Goal: Communication & Community: Share content

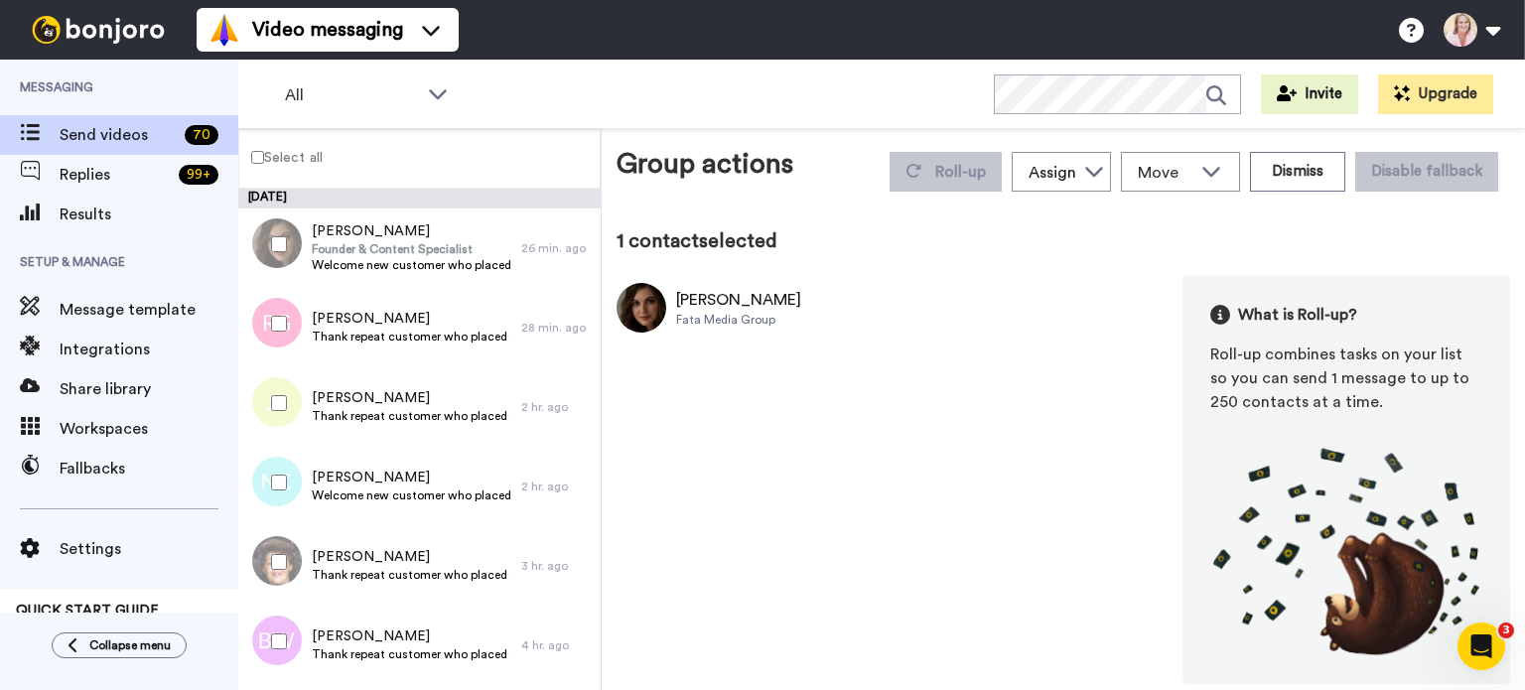
click at [1311, 179] on button "Dismiss" at bounding box center [1297, 172] width 95 height 40
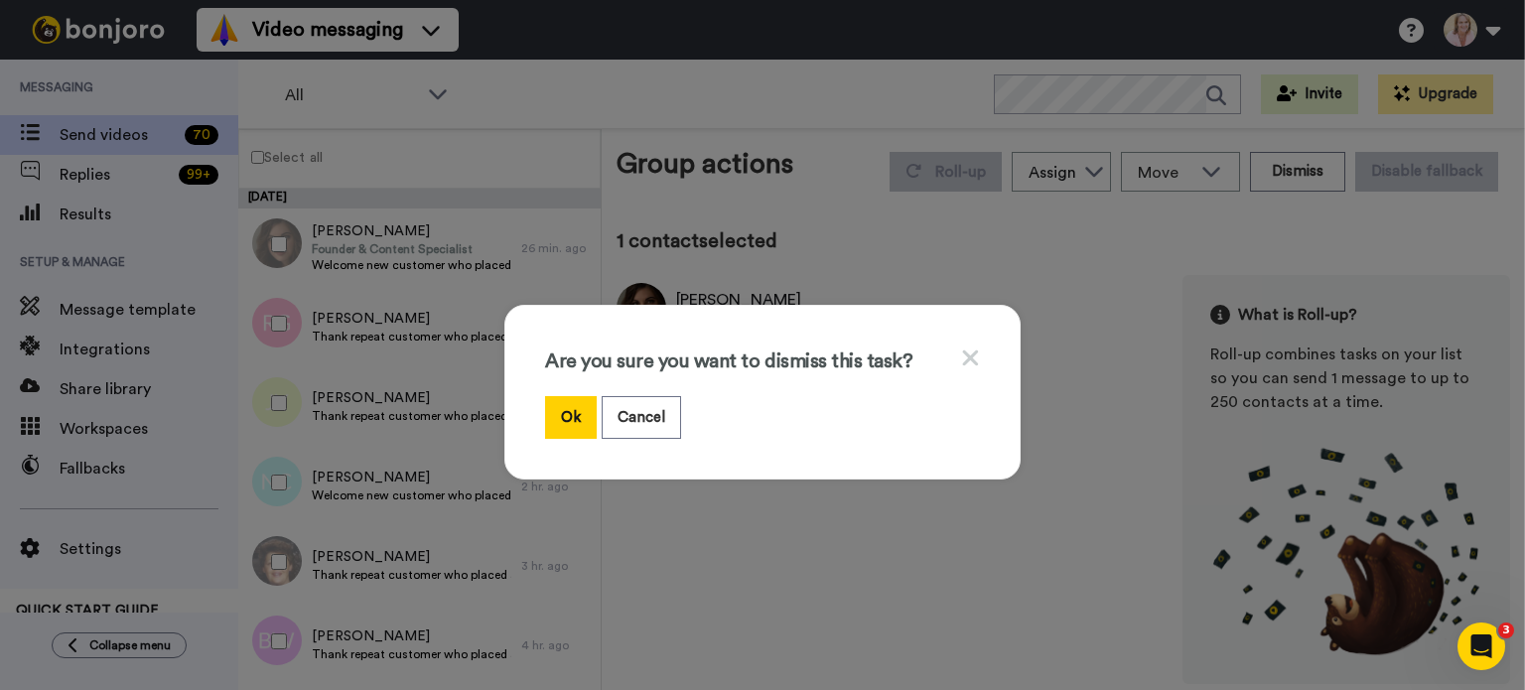
click at [556, 419] on button "Ok" at bounding box center [571, 417] width 52 height 43
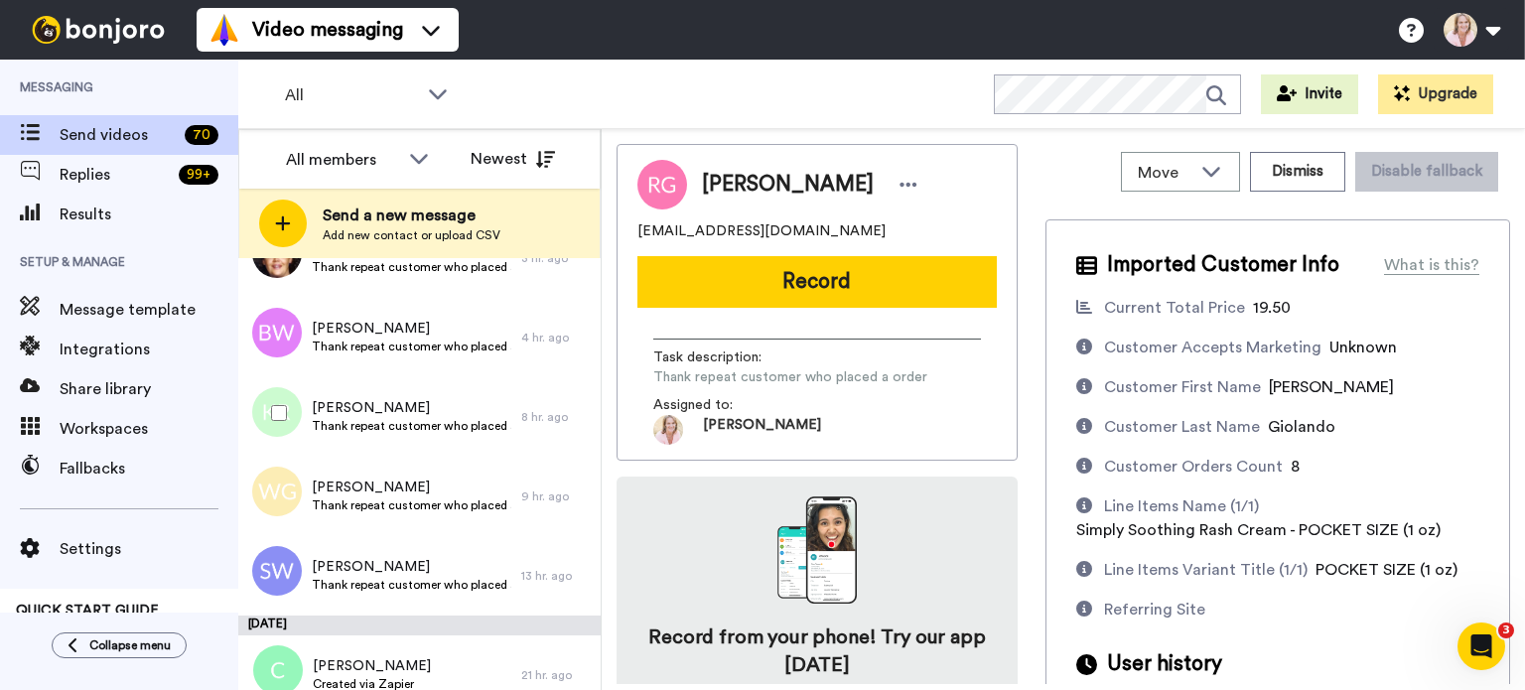
scroll to position [496, 0]
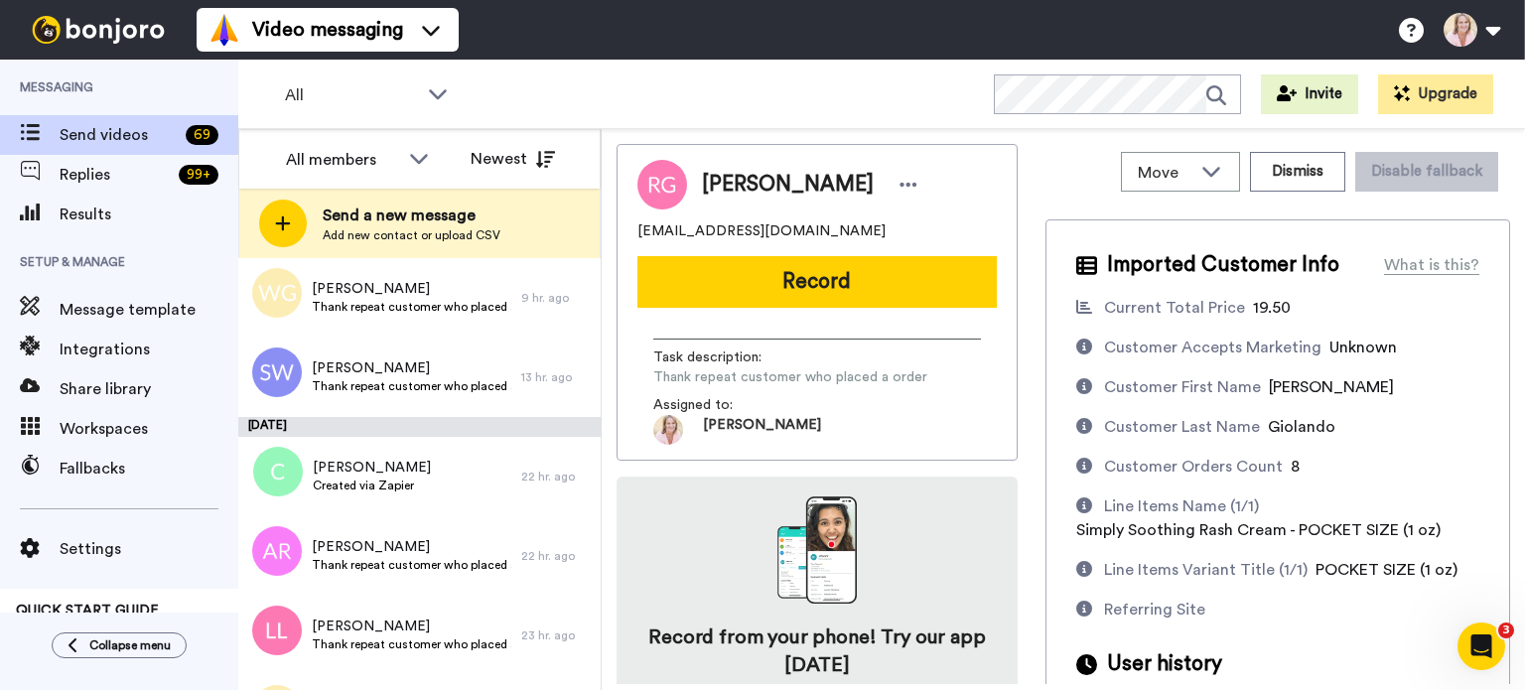
click at [436, 96] on icon at bounding box center [438, 94] width 18 height 10
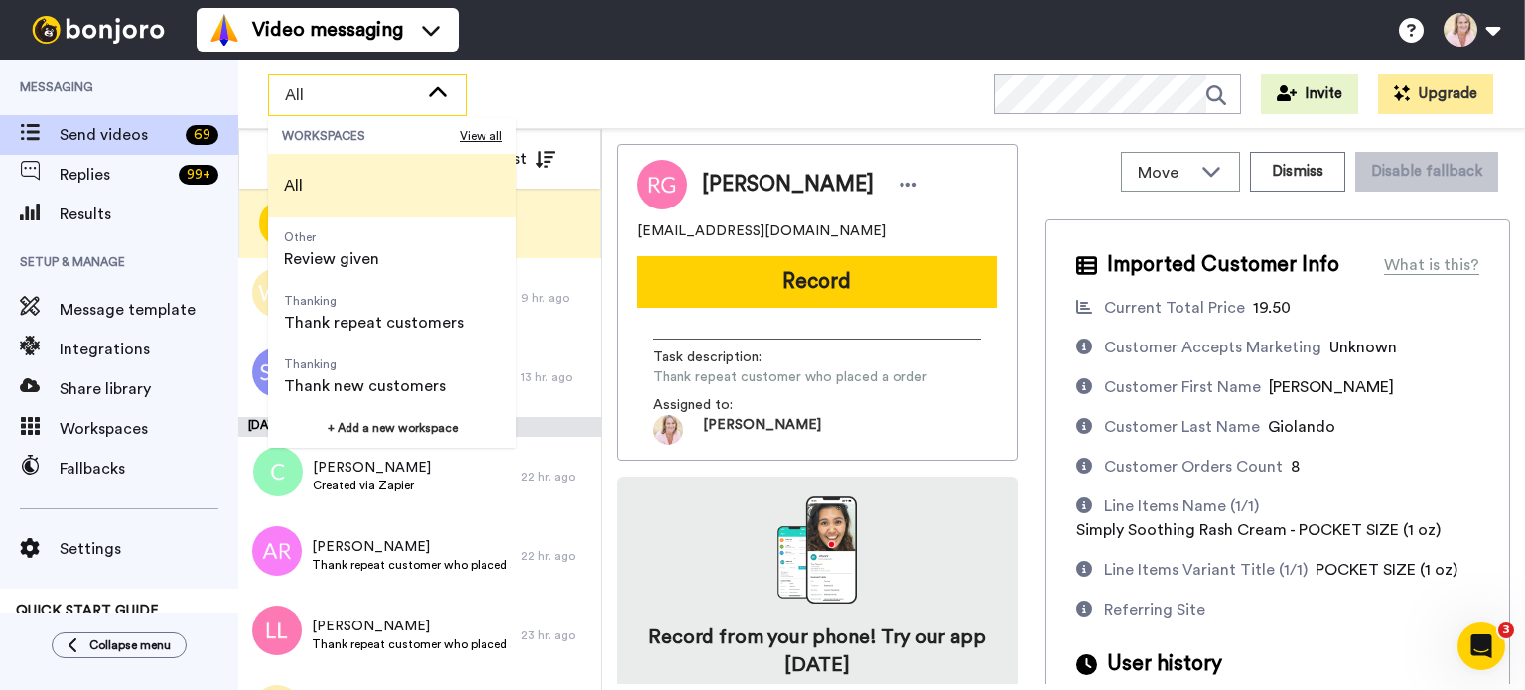
click at [436, 96] on icon at bounding box center [438, 93] width 24 height 20
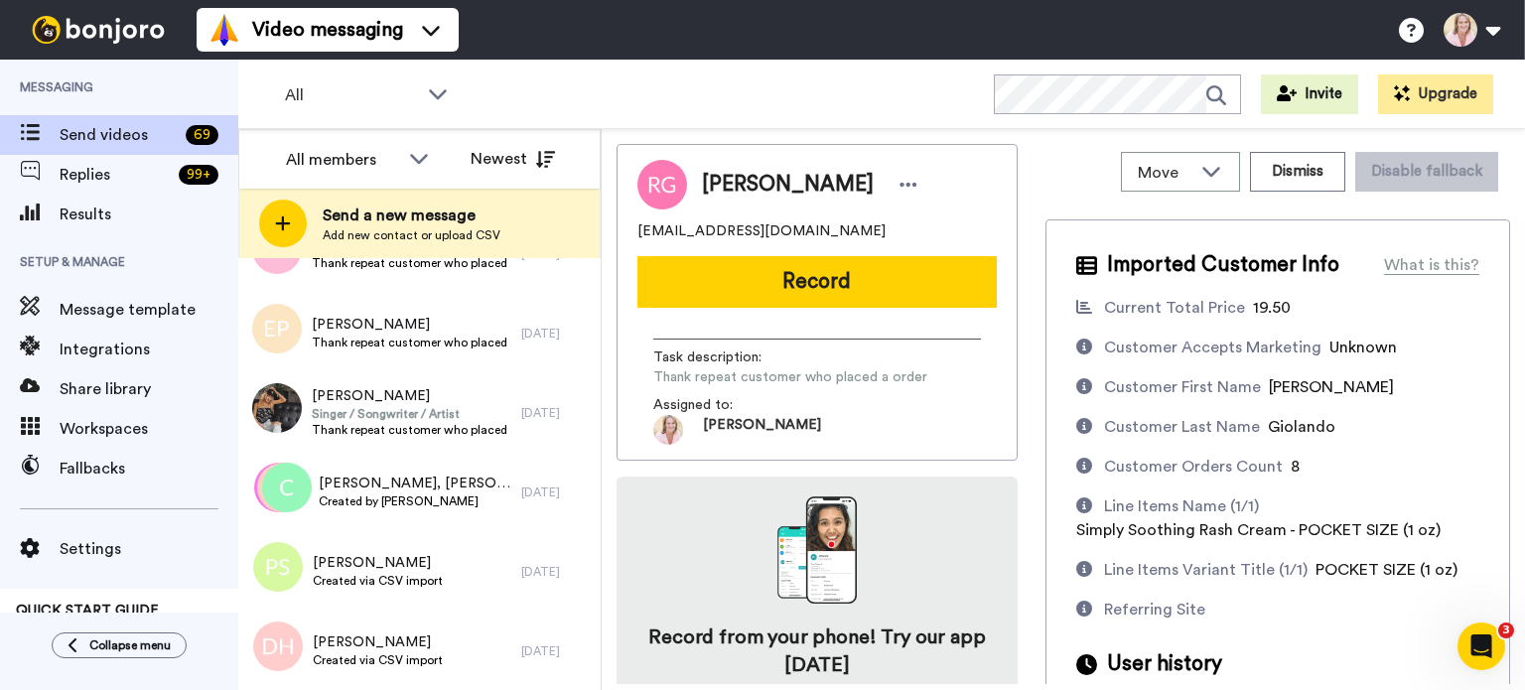
scroll to position [1092, 0]
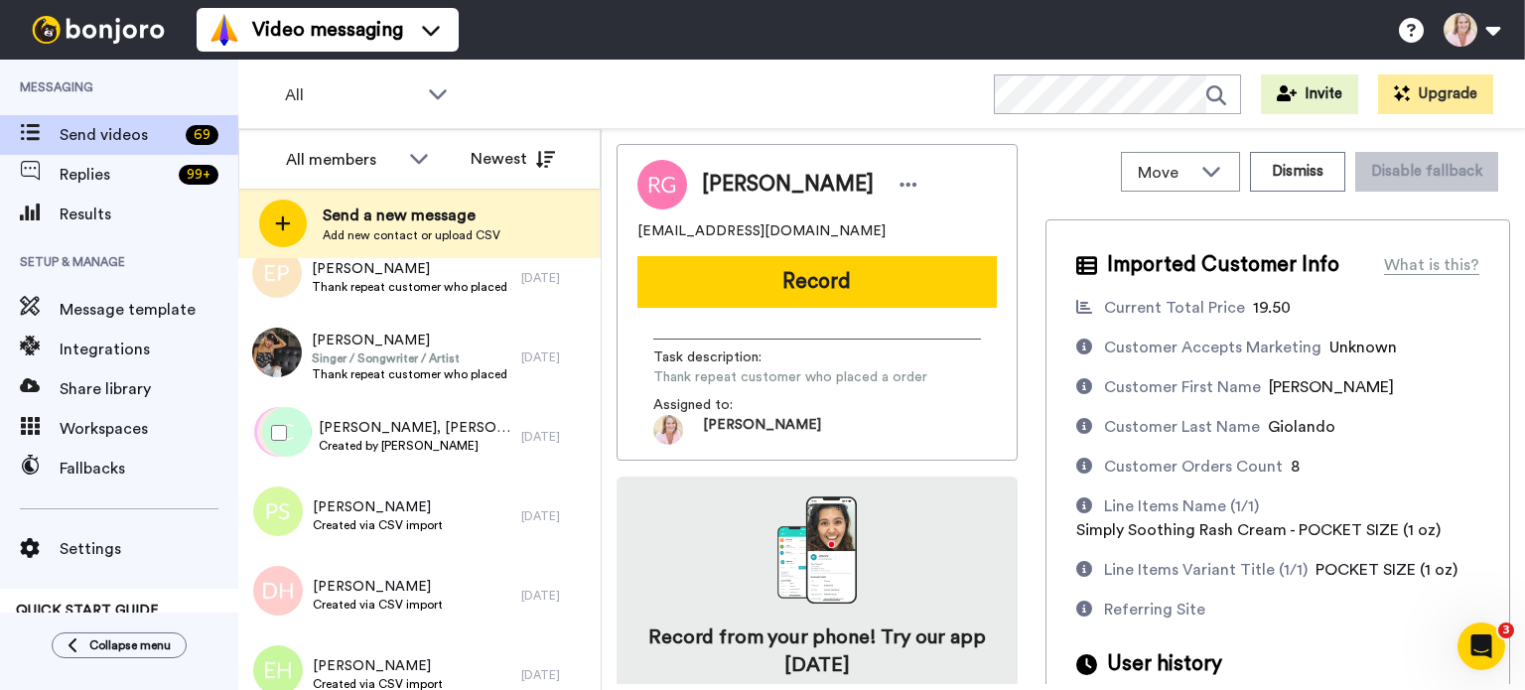
click at [395, 445] on span "Created by [PERSON_NAME]" at bounding box center [415, 446] width 193 height 16
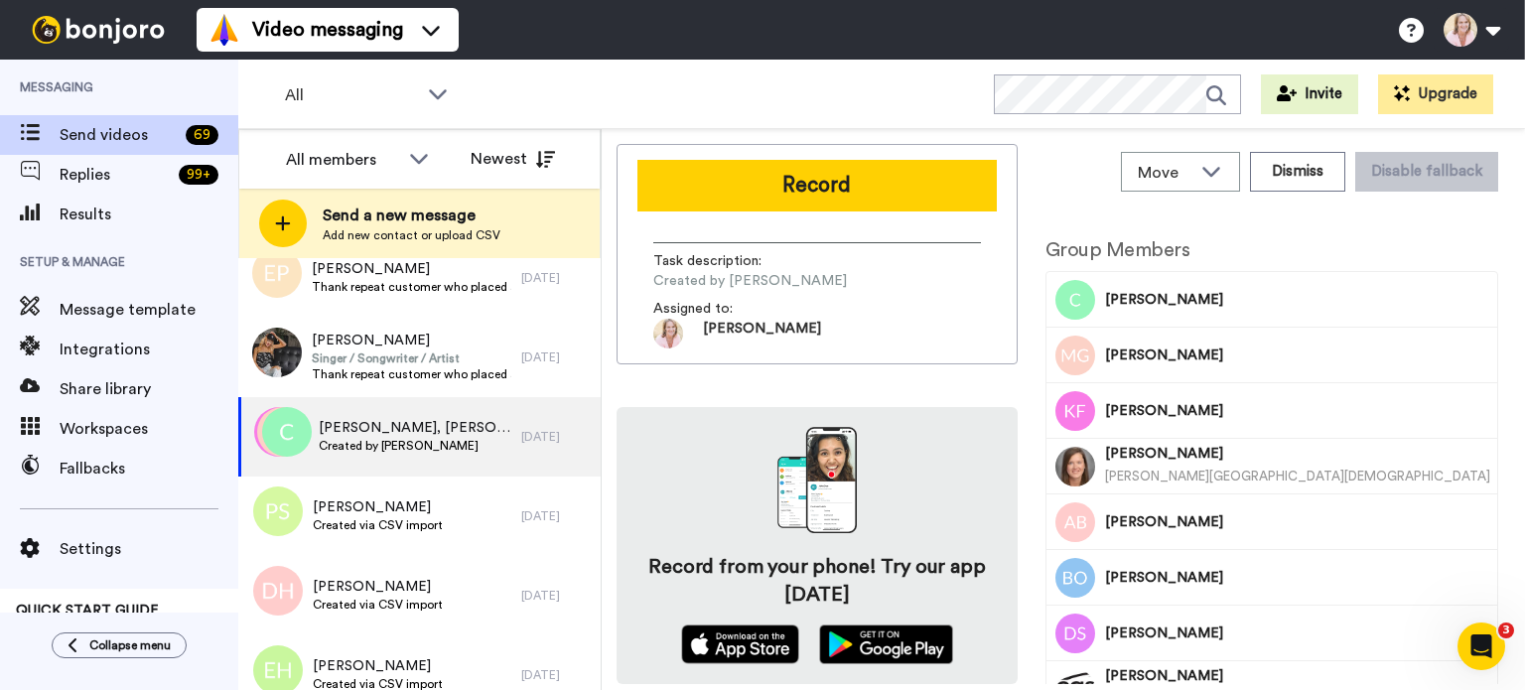
click at [801, 180] on button "Record" at bounding box center [816, 186] width 359 height 52
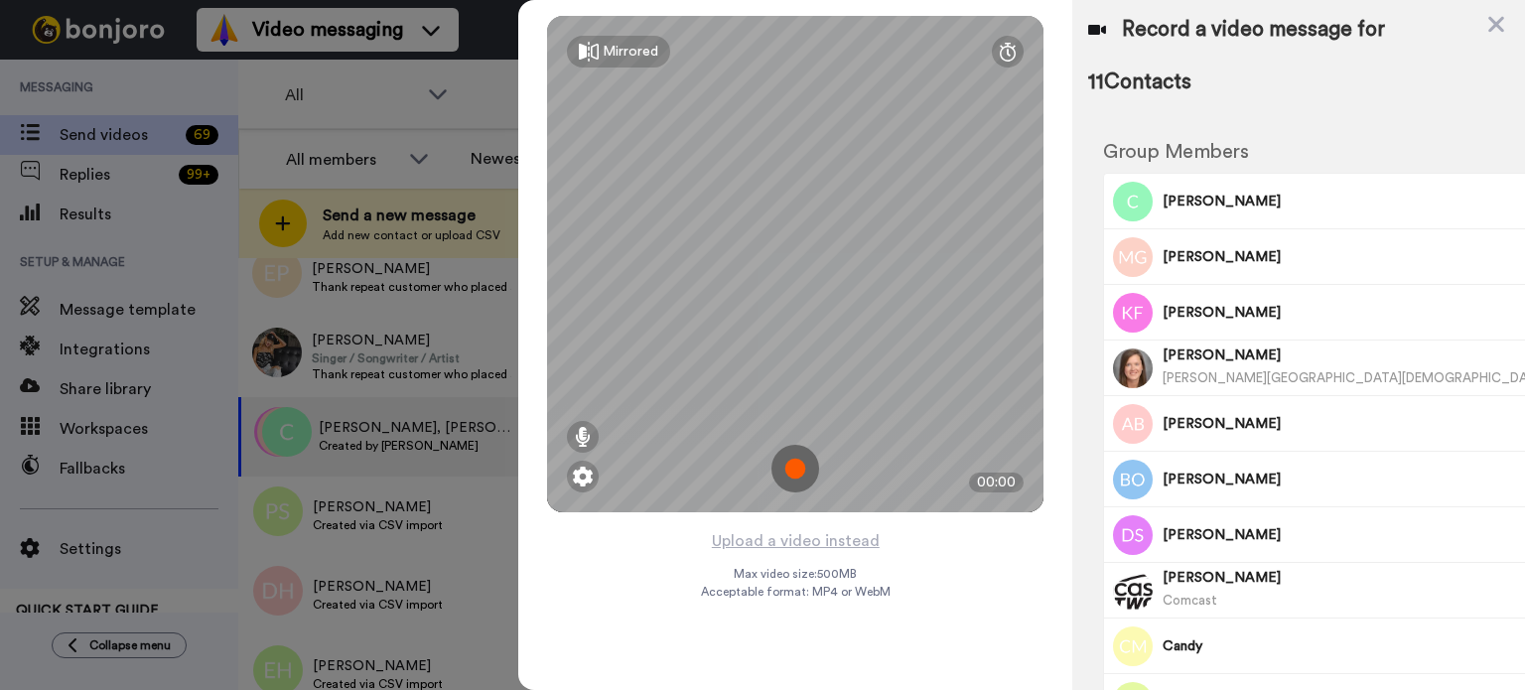
click at [809, 539] on button "Upload a video instead" at bounding box center [796, 541] width 180 height 26
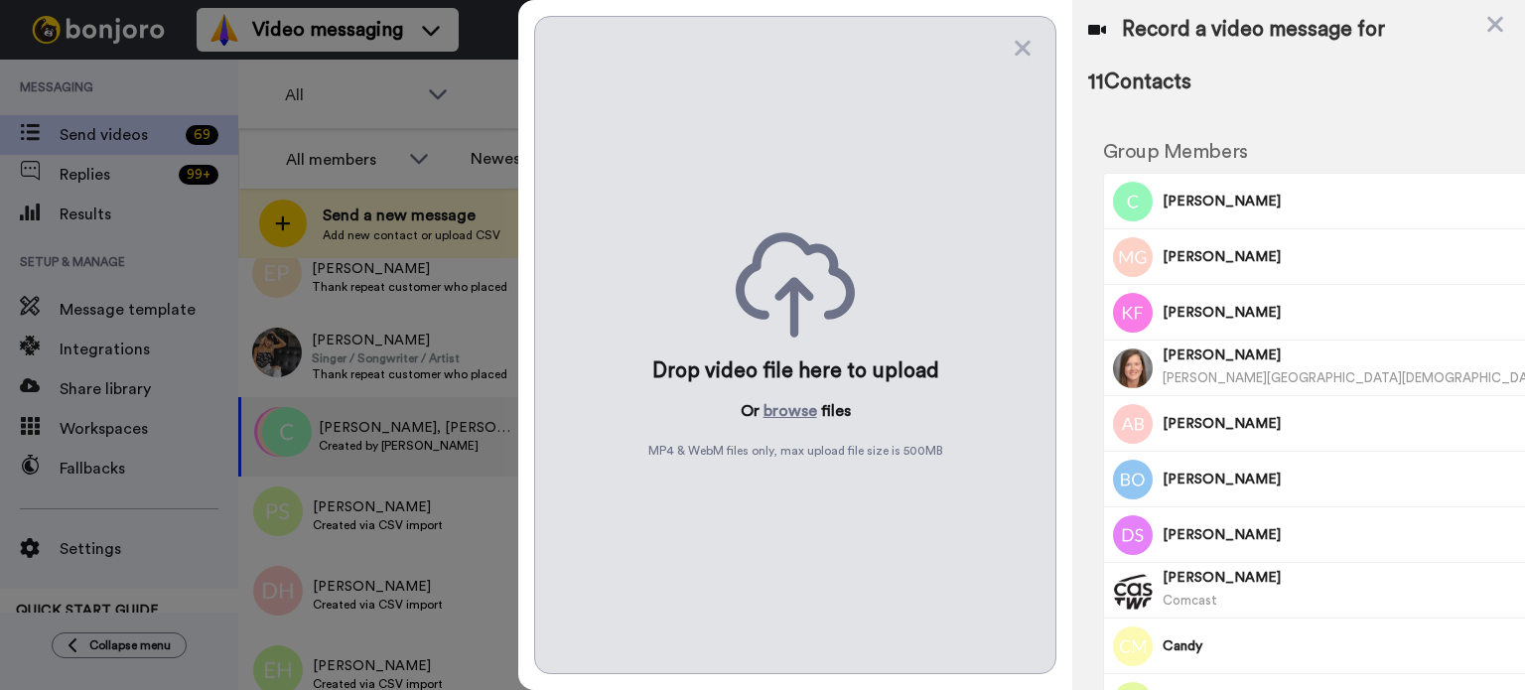
click at [786, 411] on button "browse" at bounding box center [791, 411] width 54 height 24
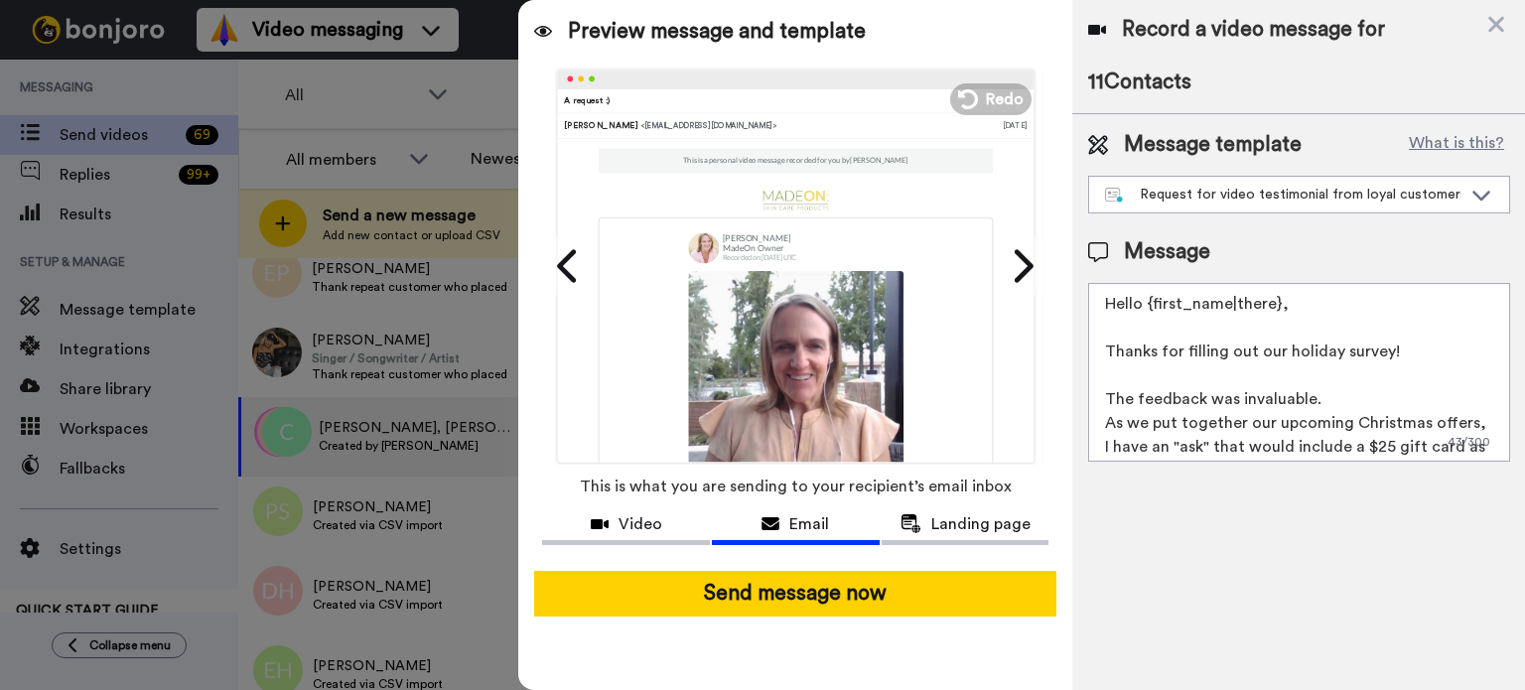
click at [809, 599] on button "Send message now" at bounding box center [795, 594] width 522 height 46
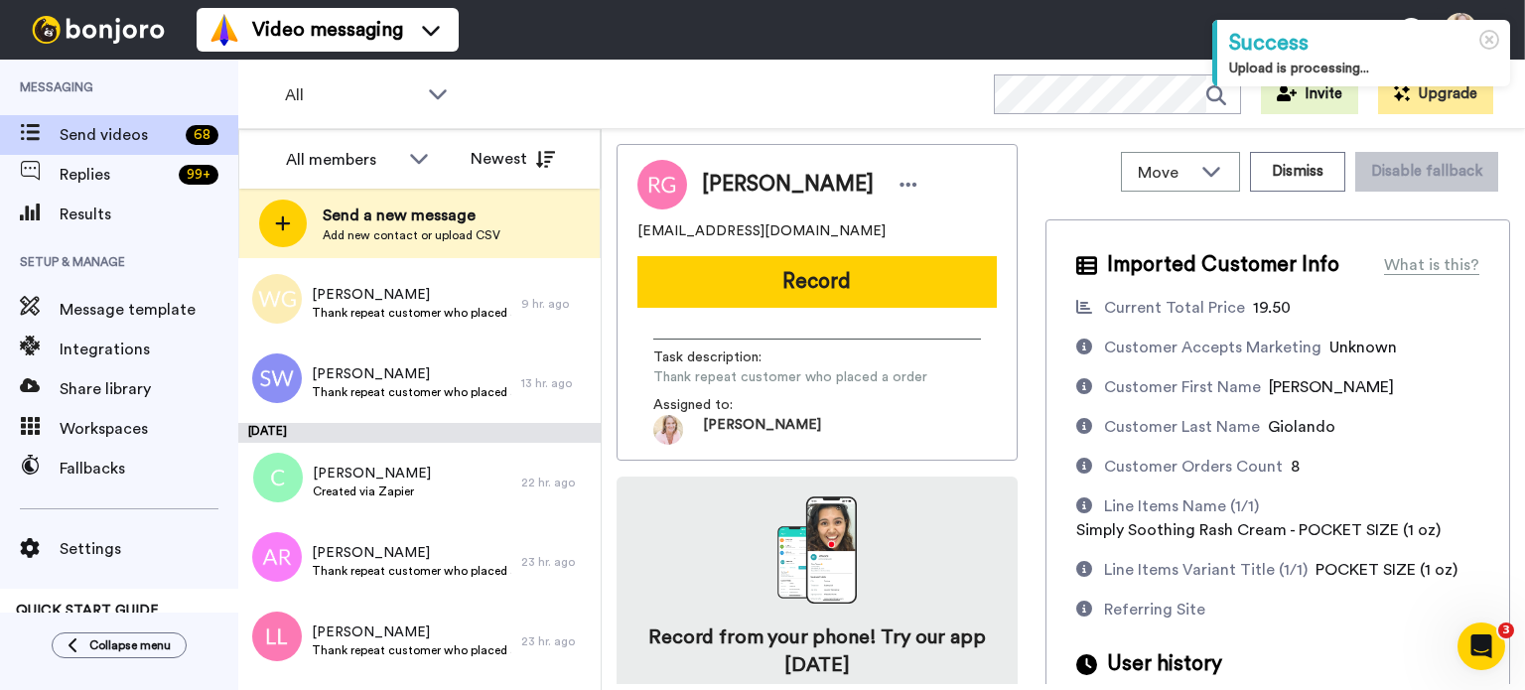
scroll to position [596, 0]
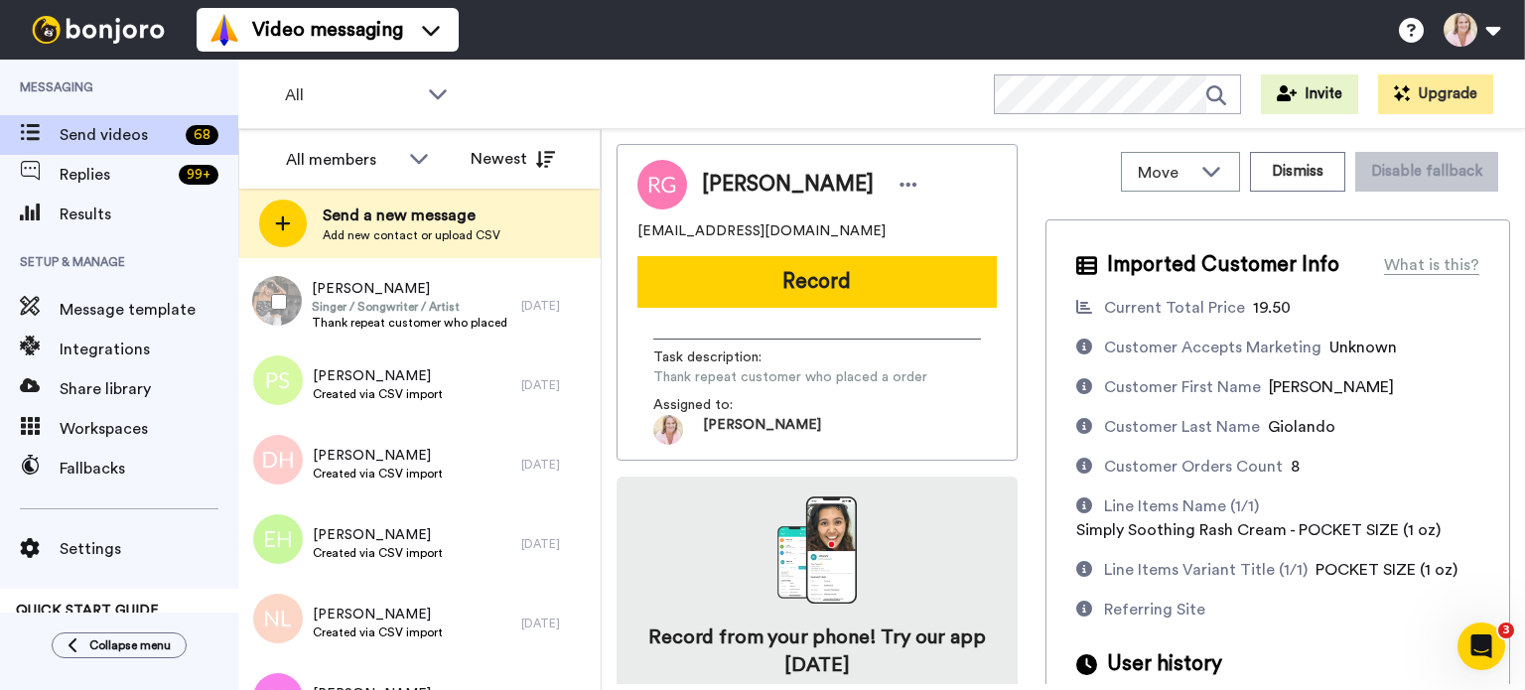
scroll to position [1192, 0]
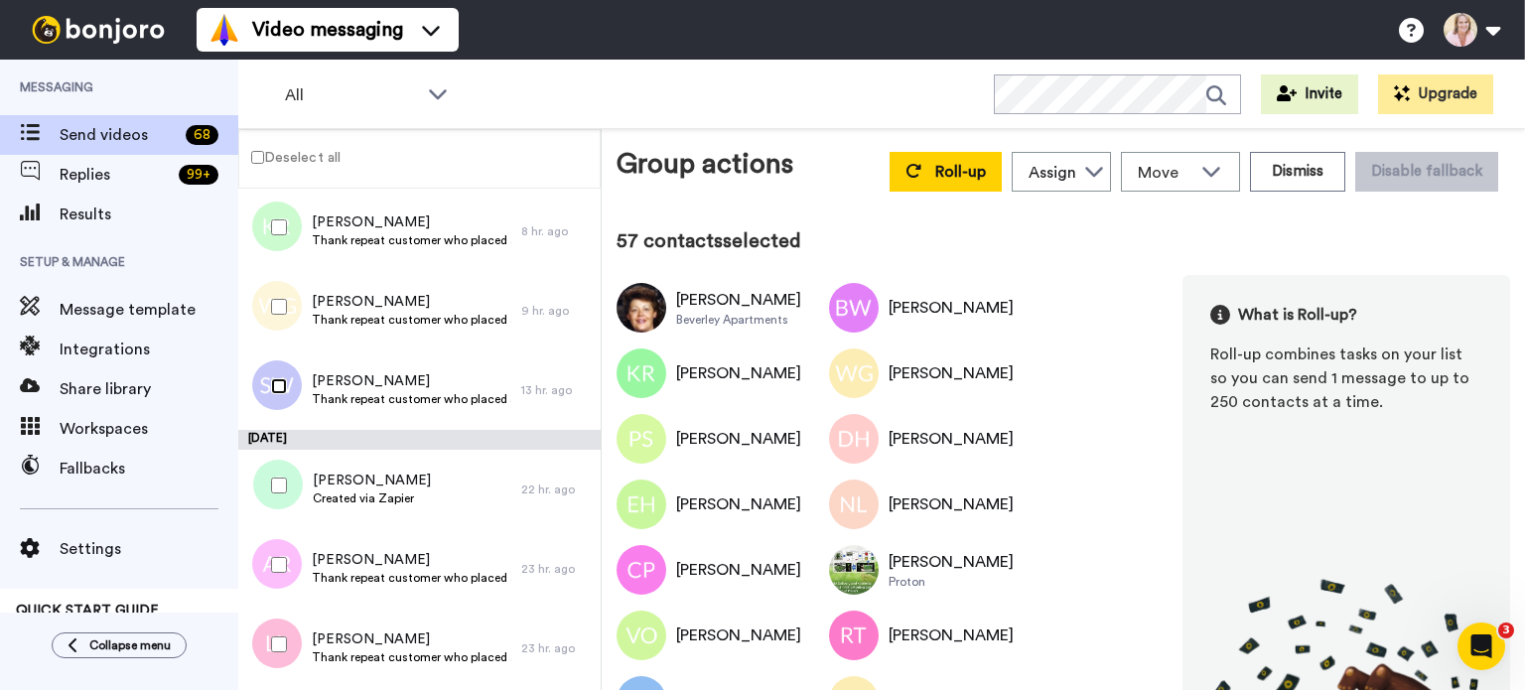
scroll to position [293, 0]
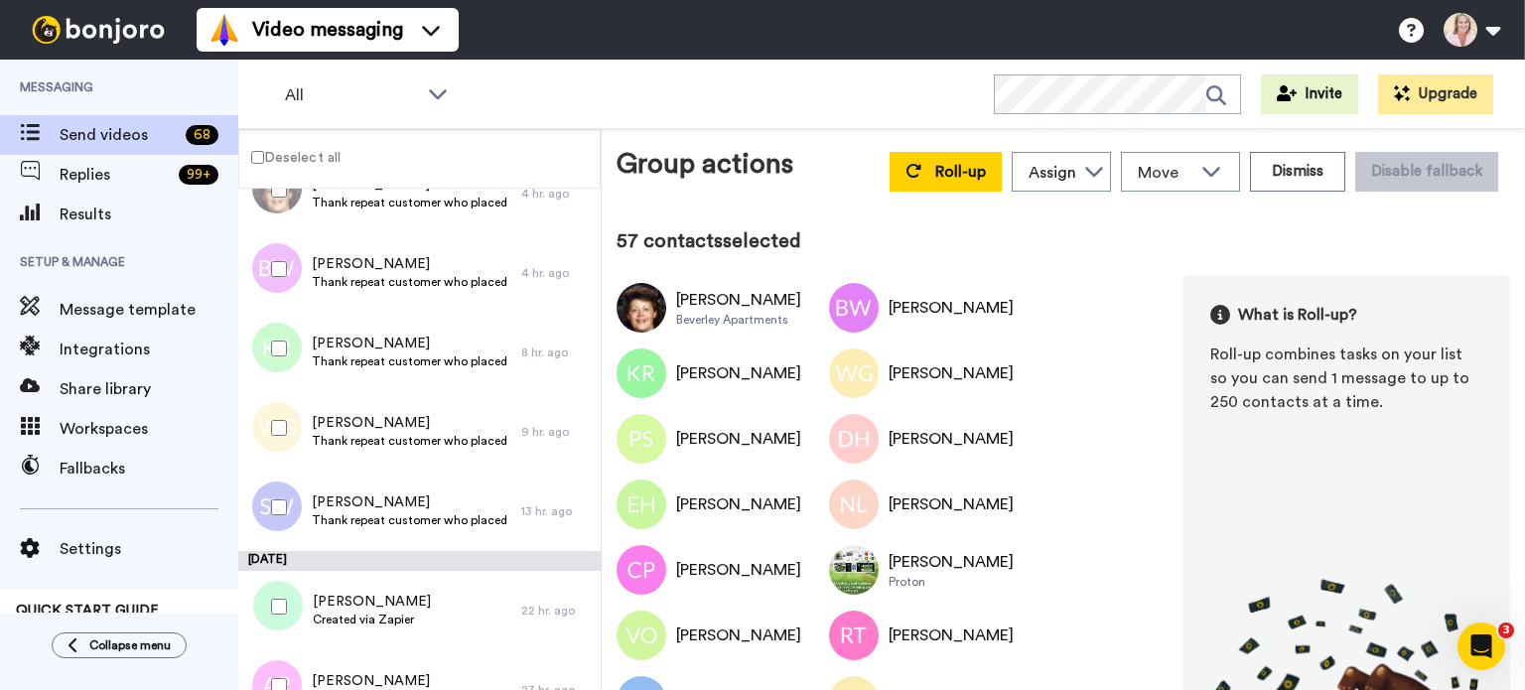
click at [275, 436] on div at bounding box center [274, 428] width 71 height 70
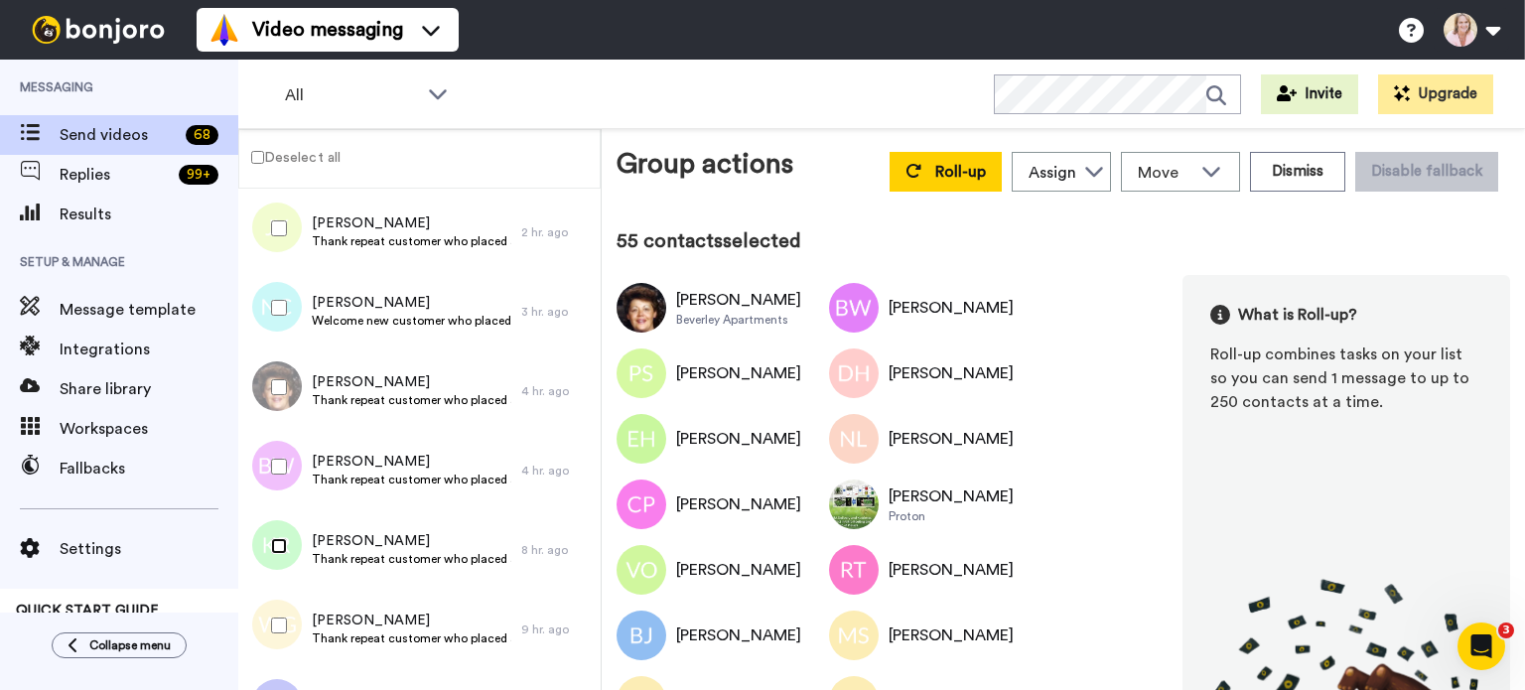
scroll to position [94, 0]
click at [274, 475] on div at bounding box center [274, 468] width 71 height 70
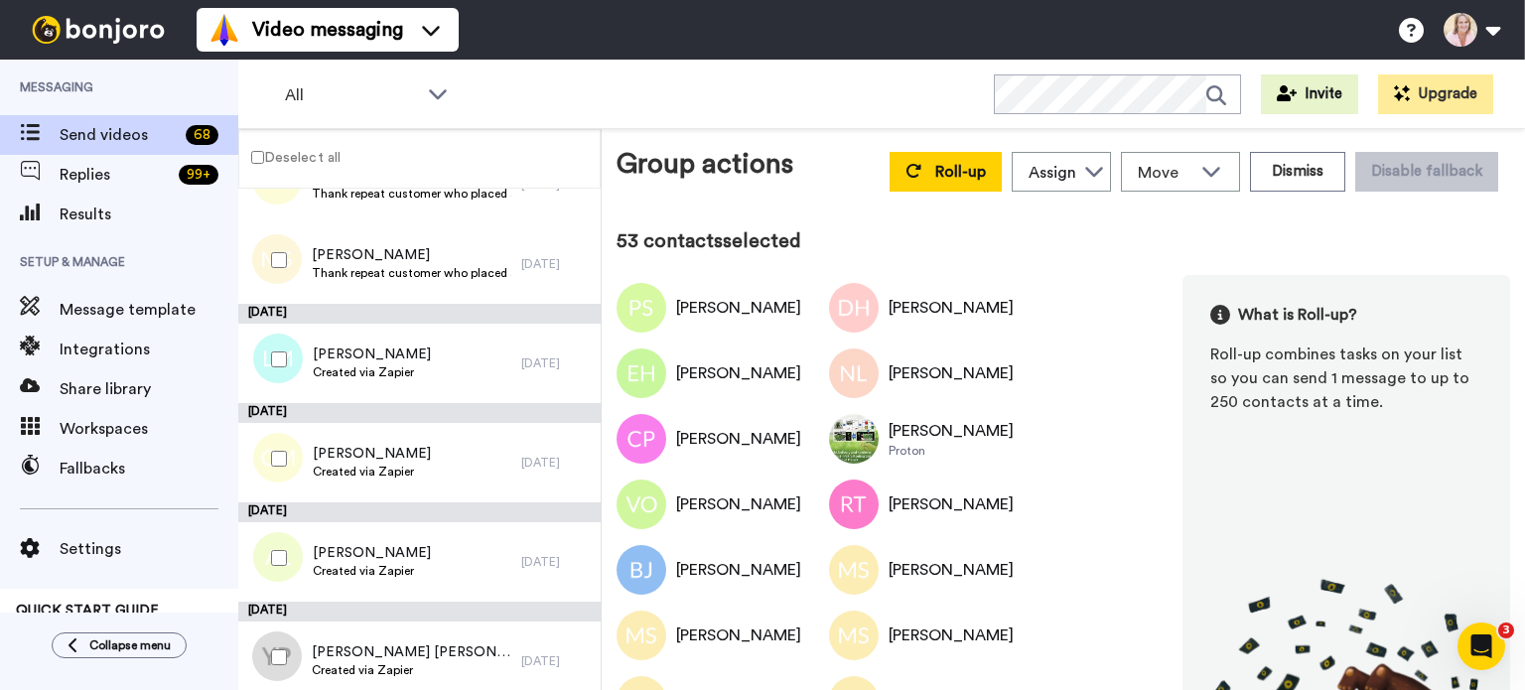
scroll to position [5059, 0]
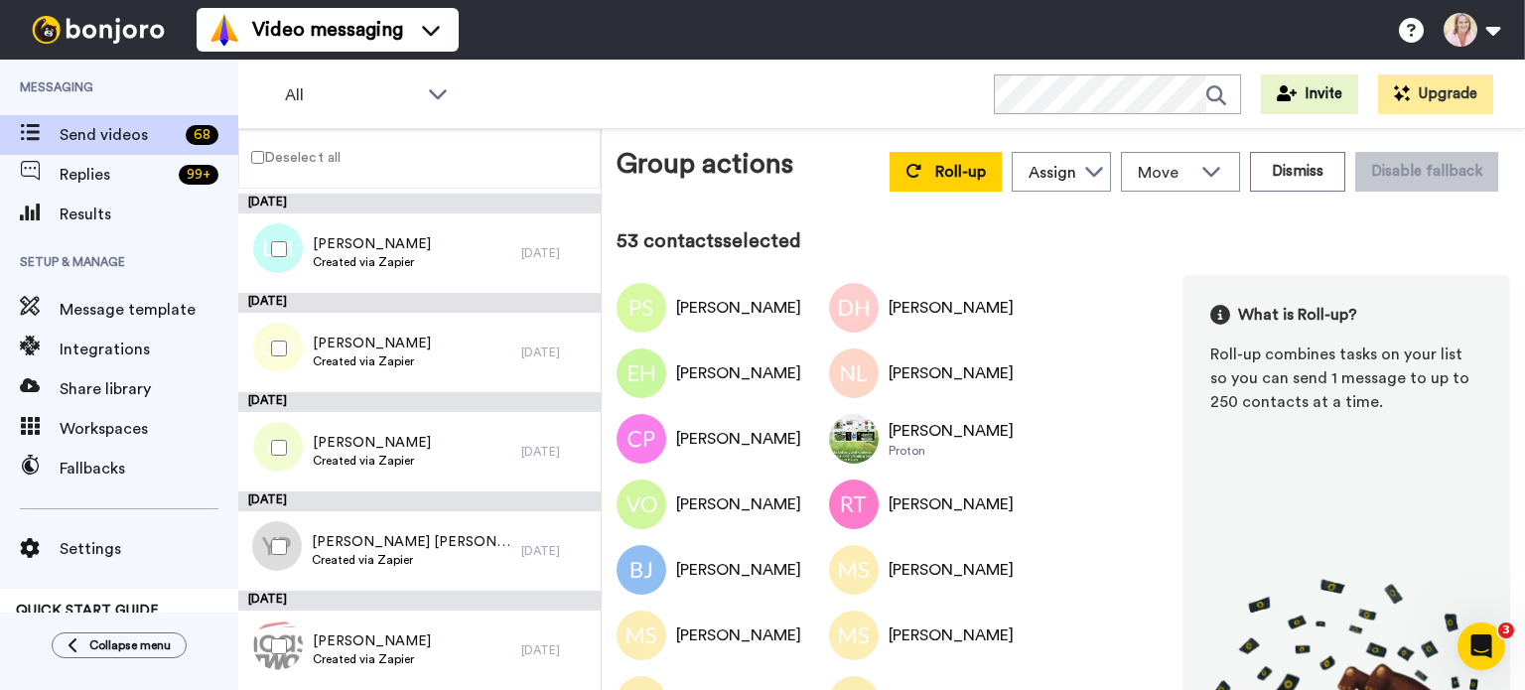
click at [1271, 171] on button "Dismiss" at bounding box center [1297, 172] width 95 height 40
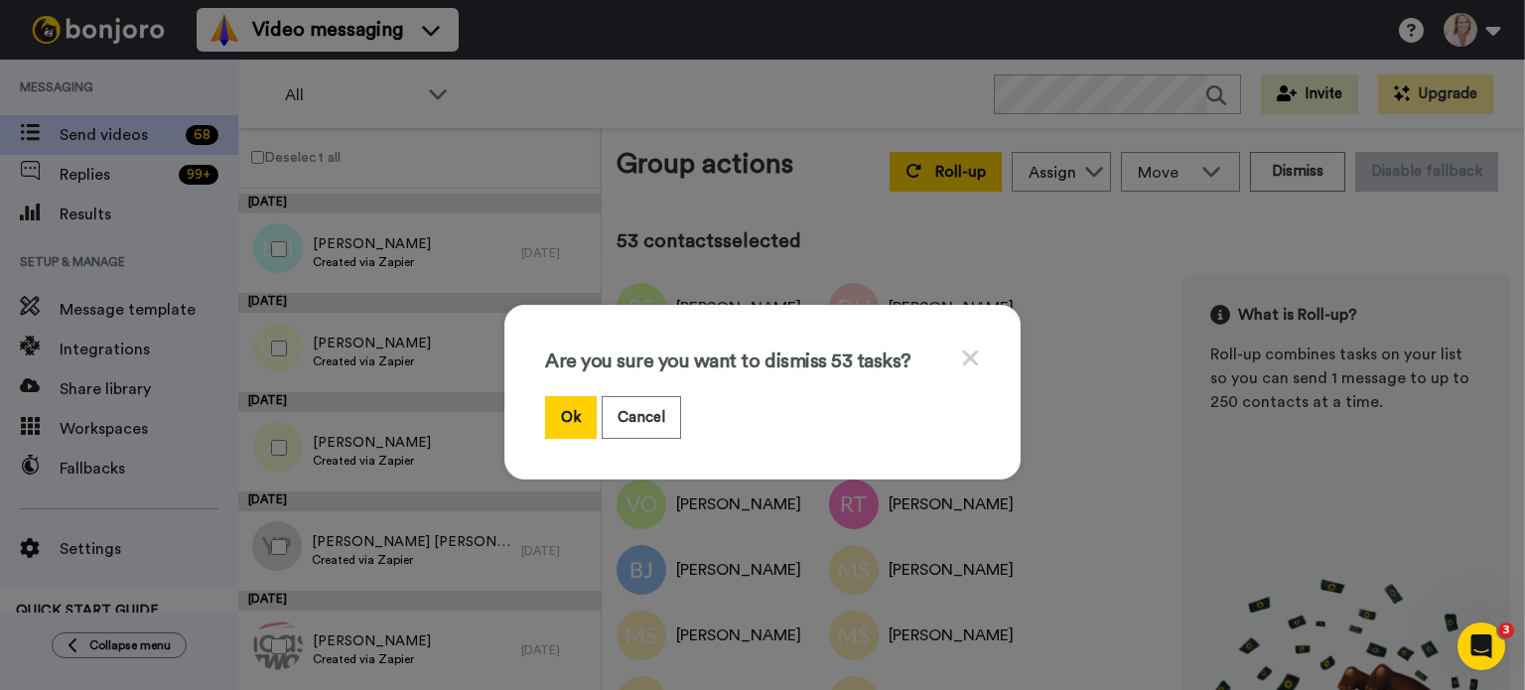
click at [575, 424] on button "Ok" at bounding box center [571, 417] width 52 height 43
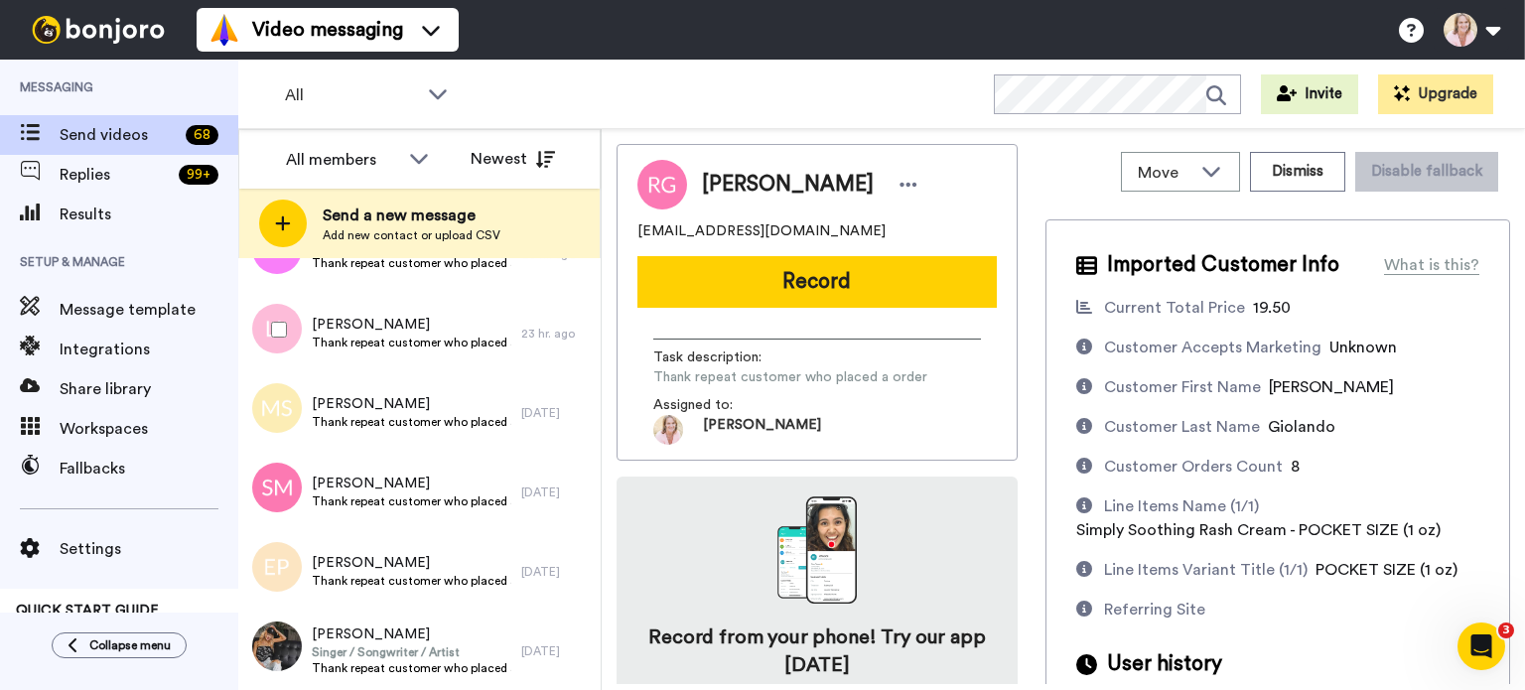
scroll to position [2685, 0]
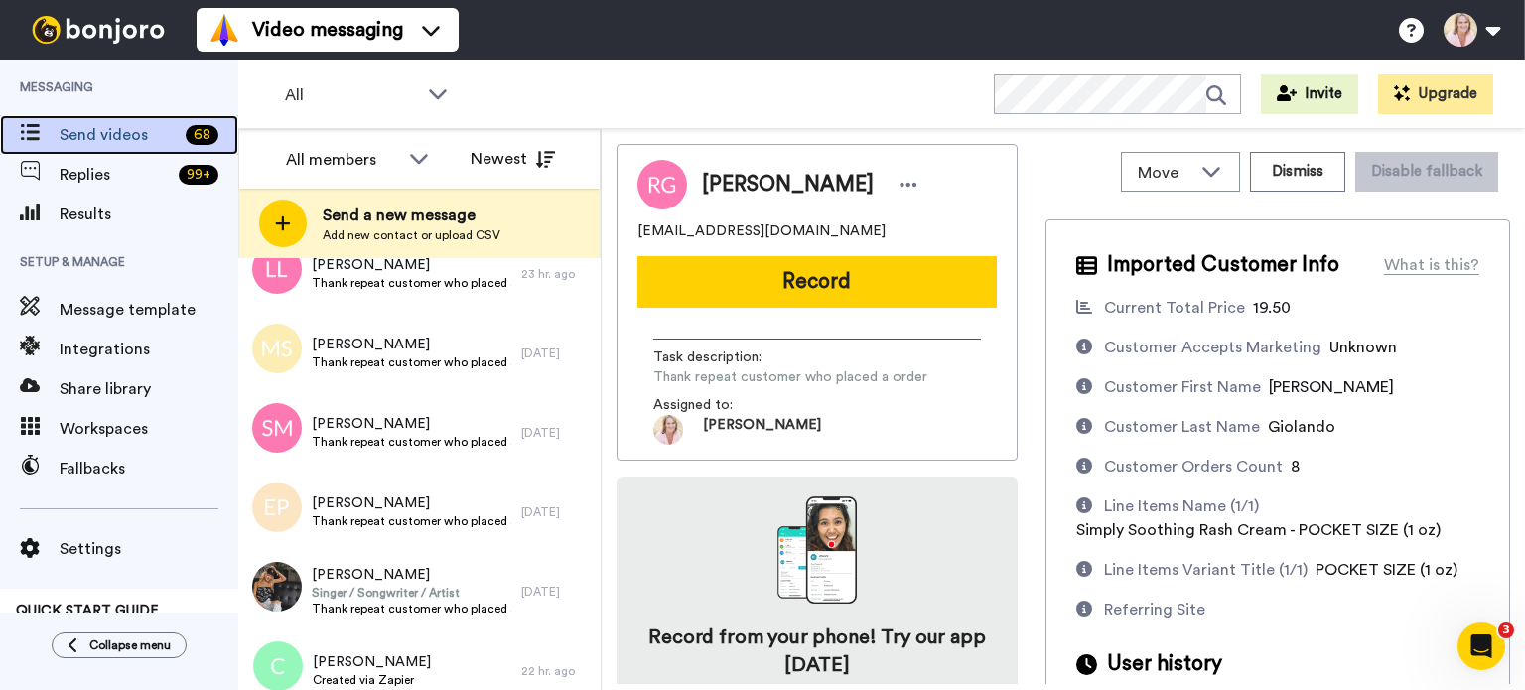
click at [92, 134] on span "Send videos" at bounding box center [119, 135] width 118 height 24
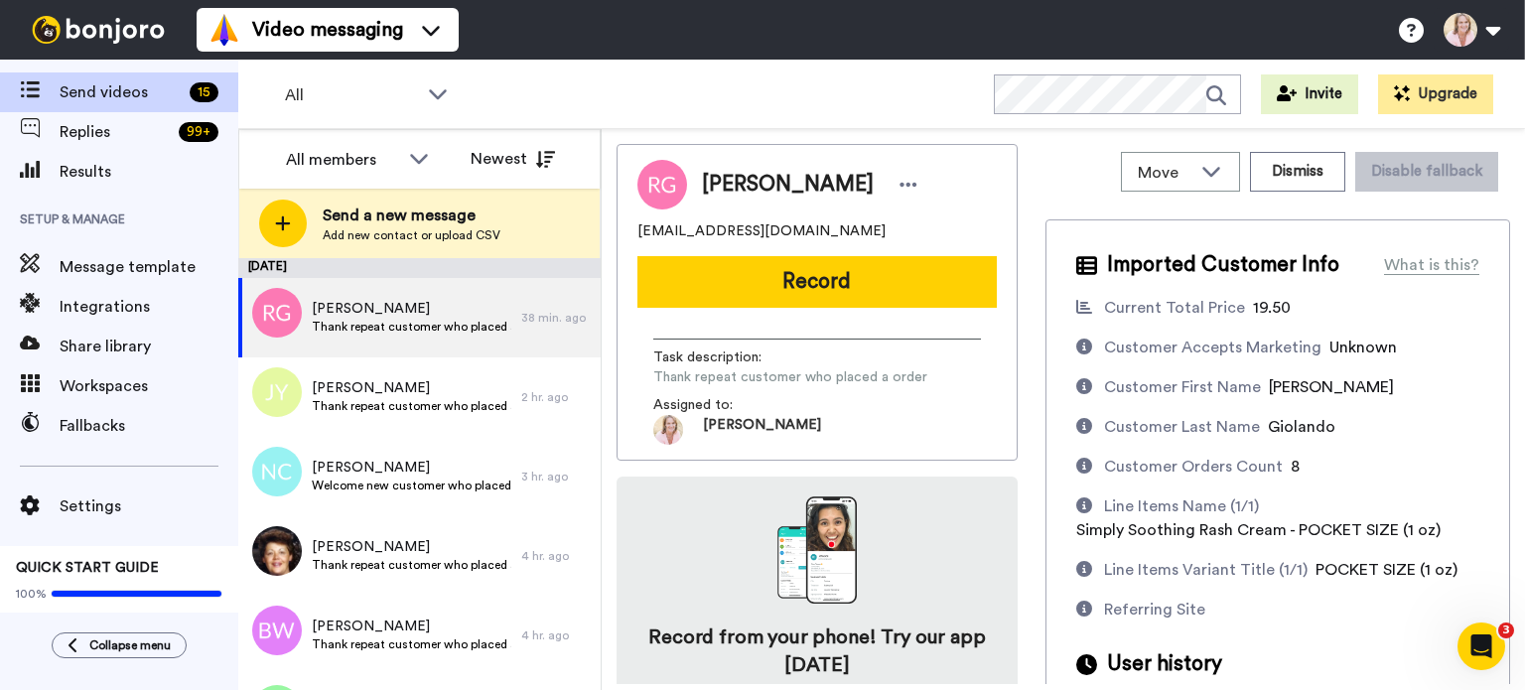
click at [410, 89] on span "All" at bounding box center [351, 95] width 133 height 24
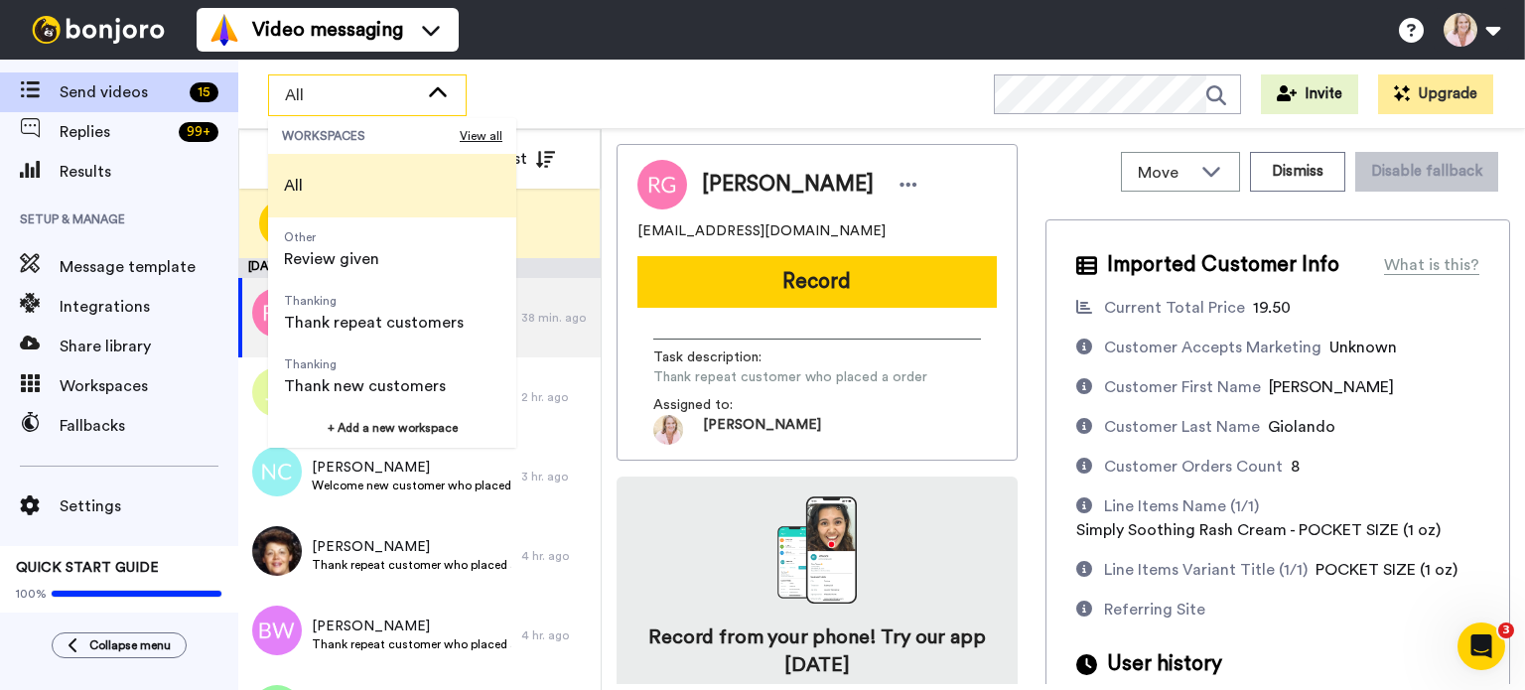
click at [358, 252] on span "Review given" at bounding box center [331, 259] width 95 height 24
